Goal: Download file/media

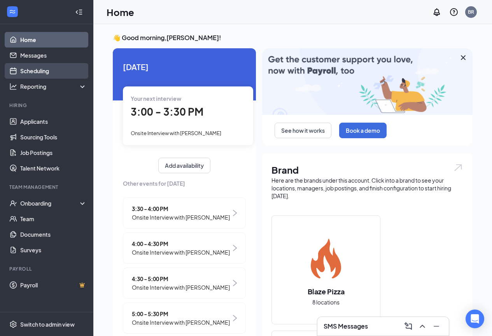
click at [38, 71] on link "Scheduling" at bounding box center [53, 71] width 67 height 16
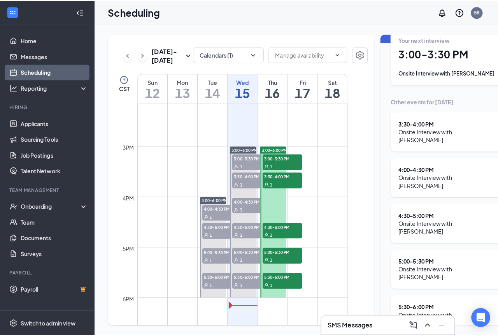
scroll to position [733, 0]
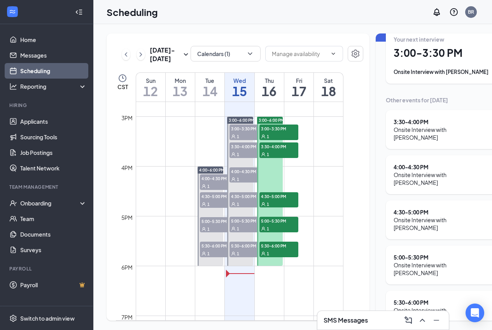
click at [239, 257] on div "1" at bounding box center [249, 254] width 39 height 8
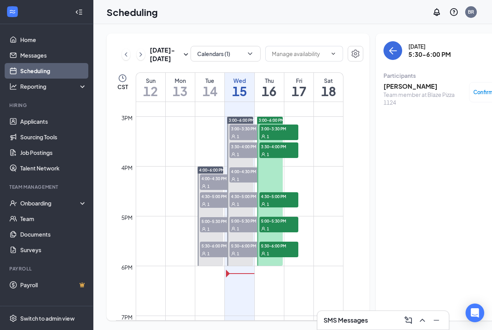
click at [242, 232] on div "1" at bounding box center [249, 229] width 39 height 8
click at [415, 87] on h3 "[PERSON_NAME]" at bounding box center [425, 86] width 82 height 9
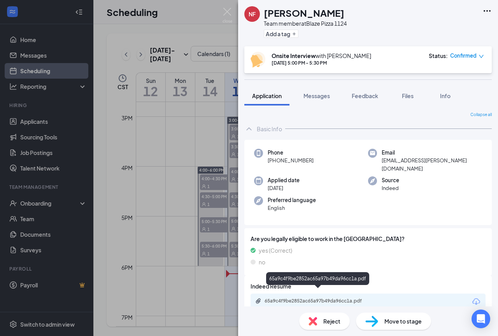
click at [293, 298] on div "65a9c4f9be2852ac65a97b49da96cc1a.pdf" at bounding box center [319, 301] width 109 height 6
